Goal: Information Seeking & Learning: Learn about a topic

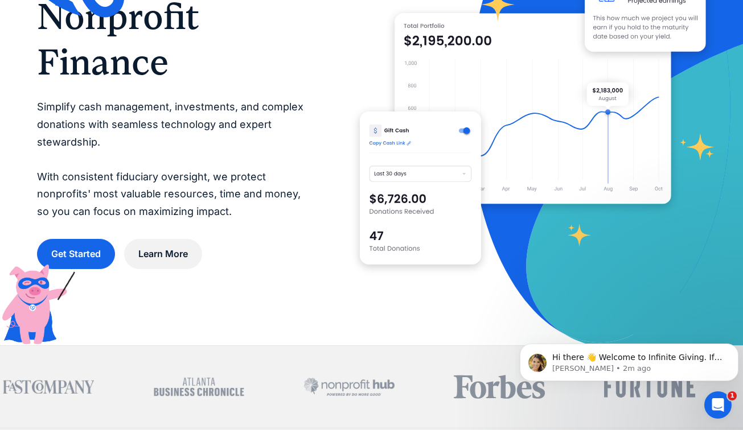
scroll to position [134, 0]
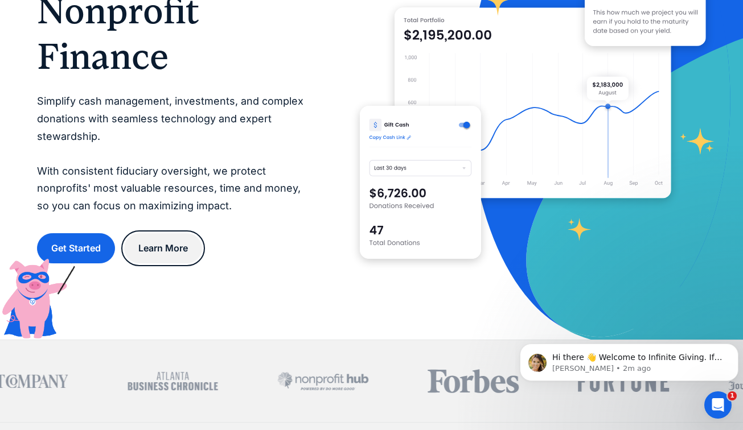
click at [163, 258] on link "Learn More" at bounding box center [163, 248] width 78 height 30
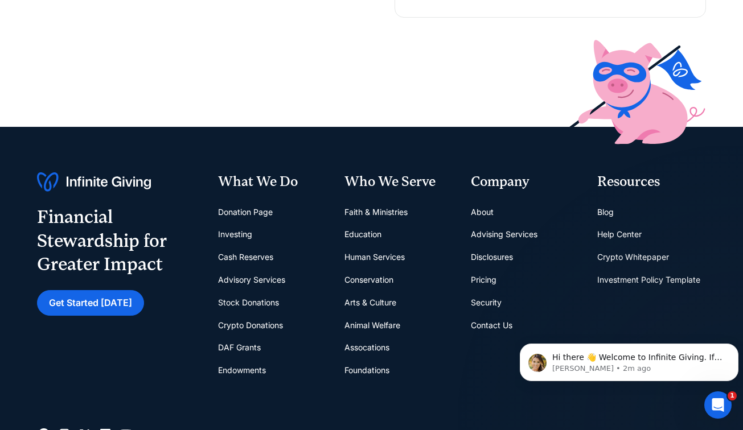
scroll to position [342, 0]
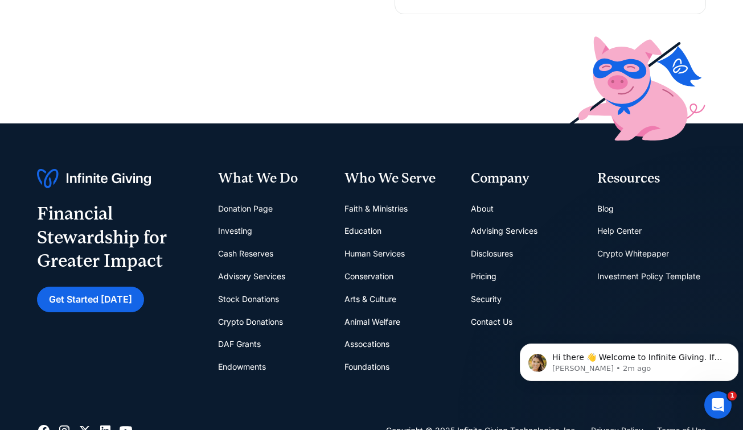
click at [474, 280] on link "Pricing" at bounding box center [484, 276] width 26 height 23
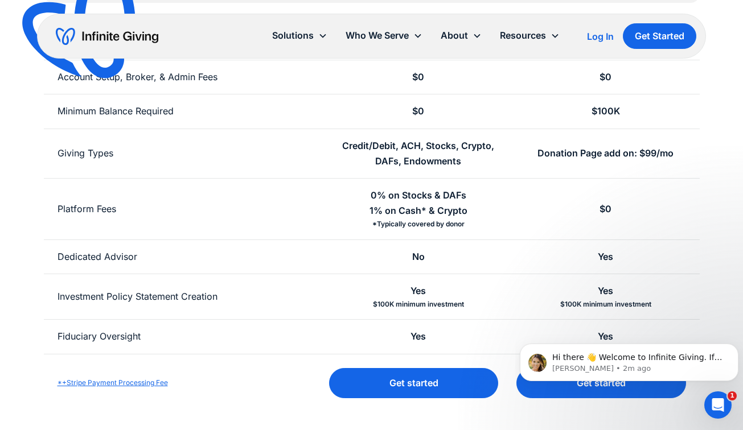
scroll to position [294, 0]
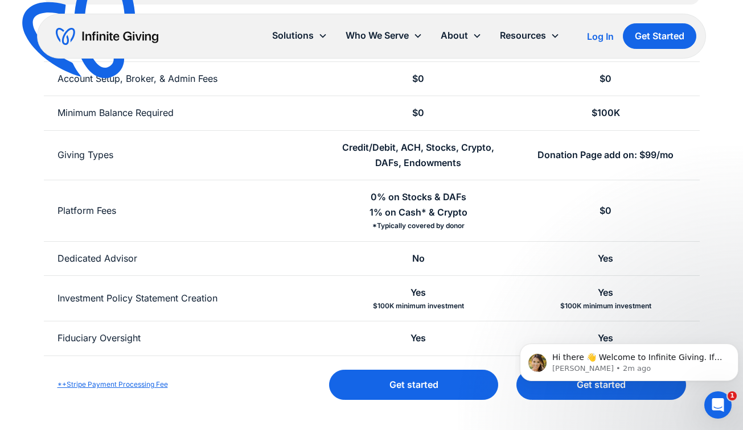
click at [461, 224] on div "*Typically covered by donor" at bounding box center [418, 225] width 92 height 11
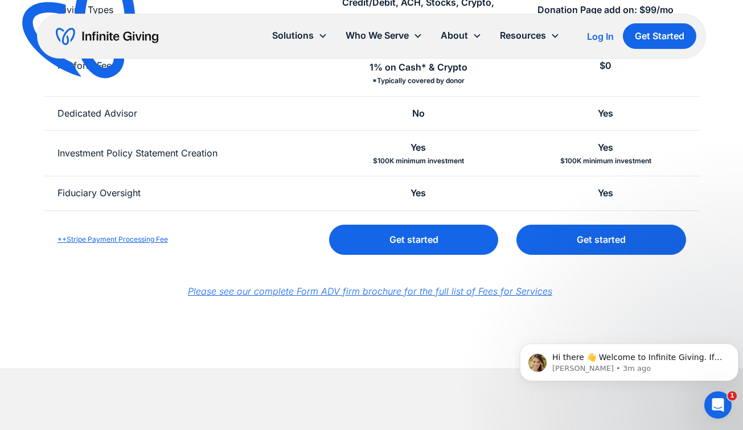
scroll to position [441, 0]
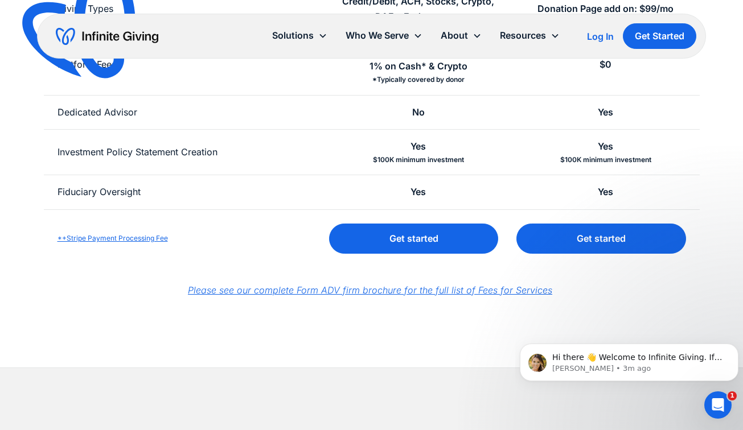
click at [115, 242] on link "*+Stripe Payment Processing Fee" at bounding box center [112, 238] width 110 height 9
